Goal: Navigation & Orientation: Find specific page/section

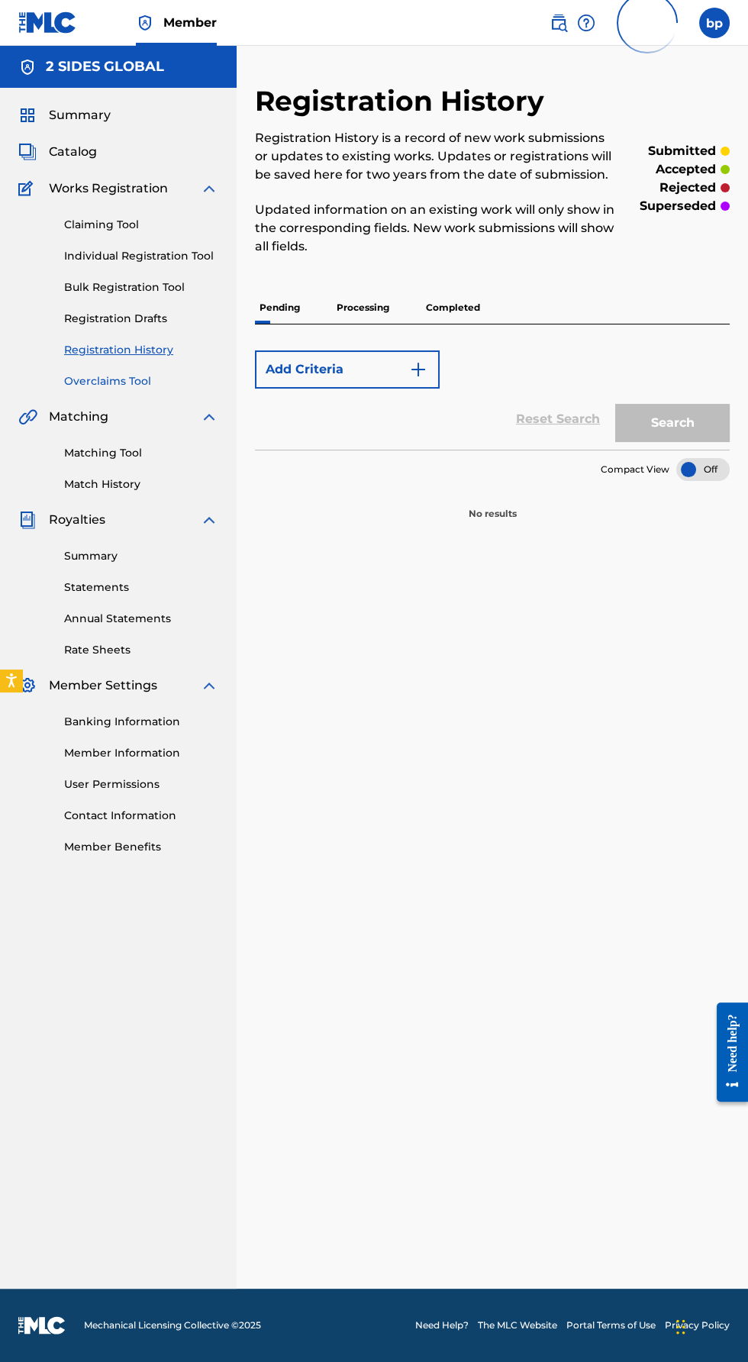
click at [71, 377] on link "Overclaims Tool" at bounding box center [141, 381] width 154 height 16
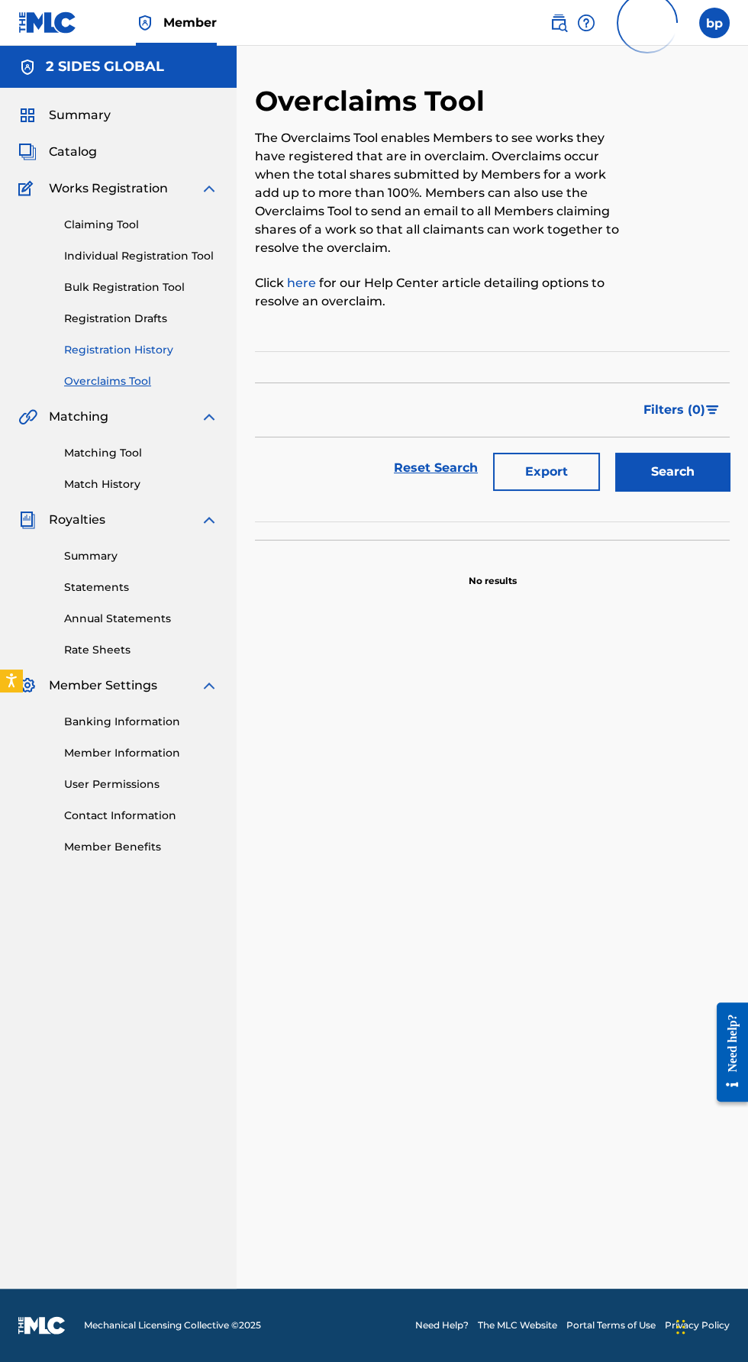
click at [77, 343] on link "Registration History" at bounding box center [141, 350] width 154 height 16
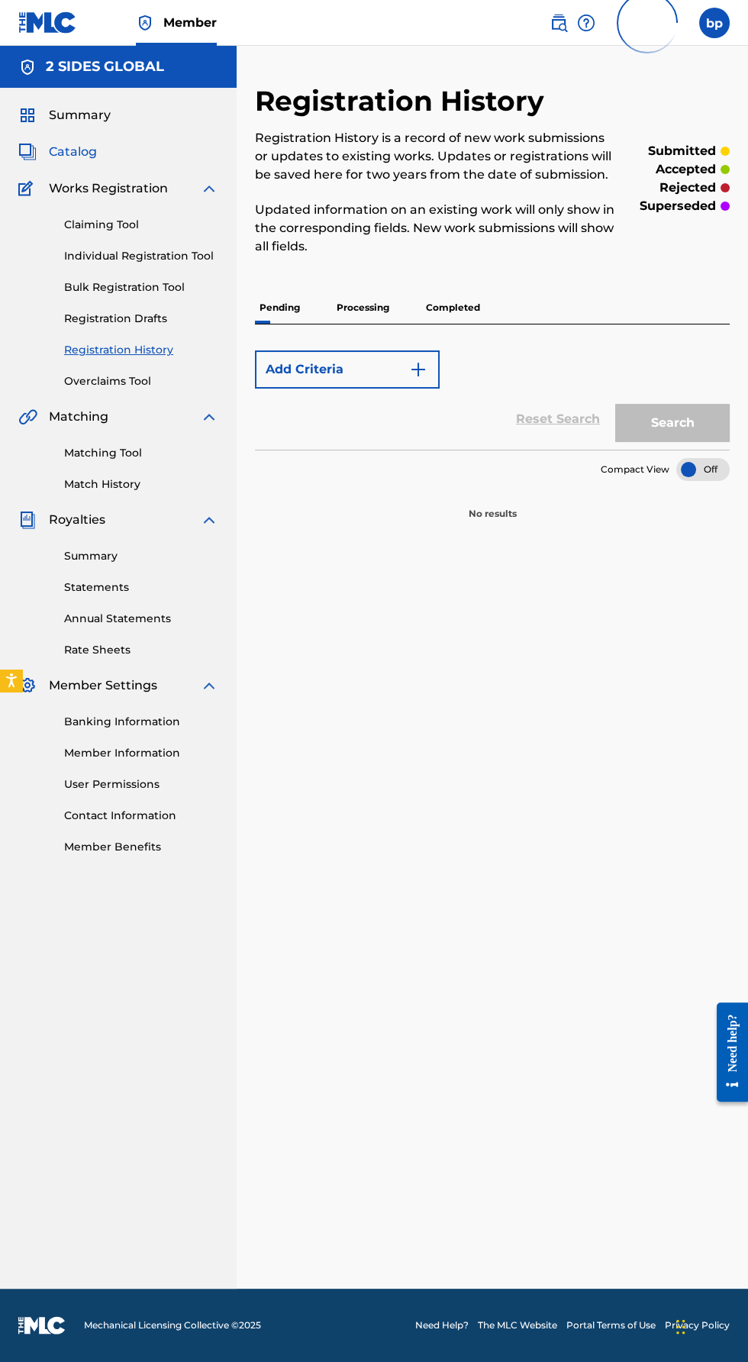
click at [50, 149] on span "Catalog" at bounding box center [73, 152] width 48 height 18
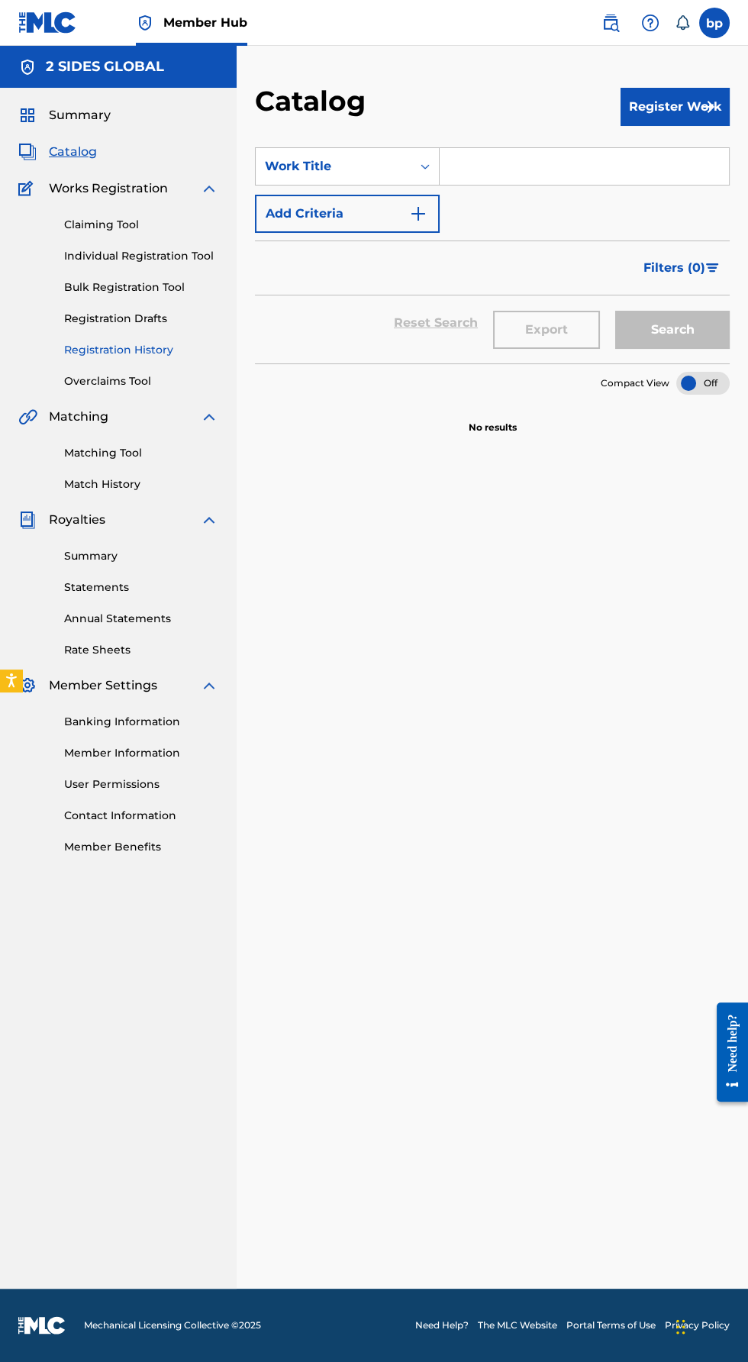
click at [111, 354] on link "Registration History" at bounding box center [141, 350] width 154 height 16
